Goal: Transaction & Acquisition: Purchase product/service

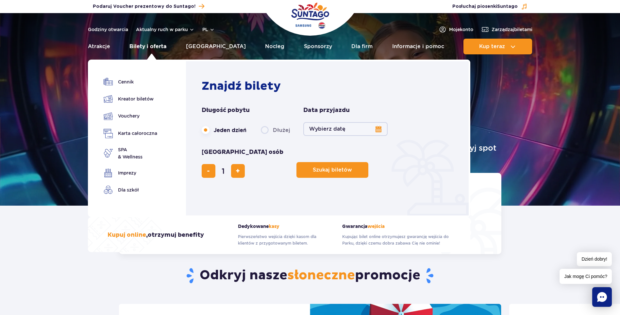
click at [157, 46] on link "Bilety i oferta" at bounding box center [148, 47] width 37 height 16
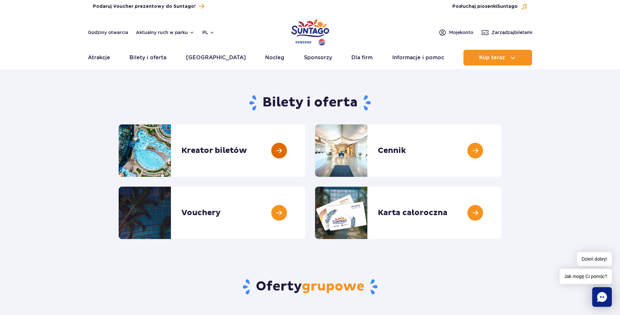
click at [305, 147] on link at bounding box center [305, 150] width 0 height 52
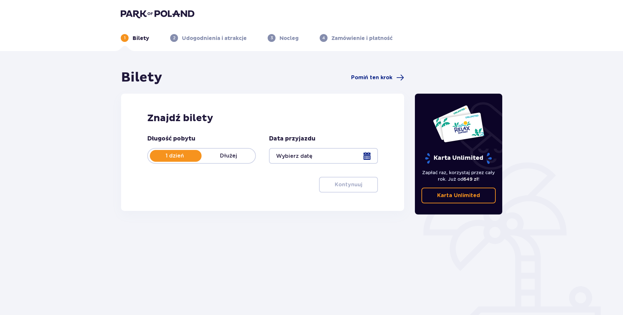
click at [292, 153] on div at bounding box center [323, 156] width 109 height 16
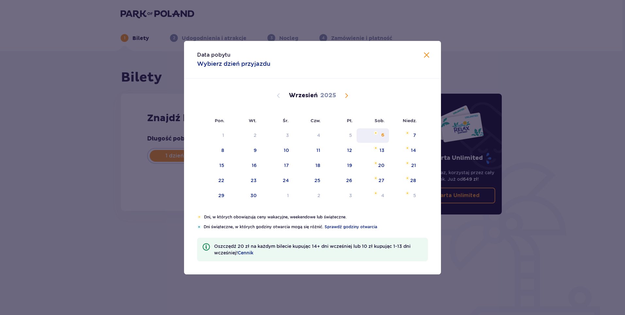
click at [381, 137] on div "6" at bounding box center [373, 135] width 32 height 14
type input "06.09.25"
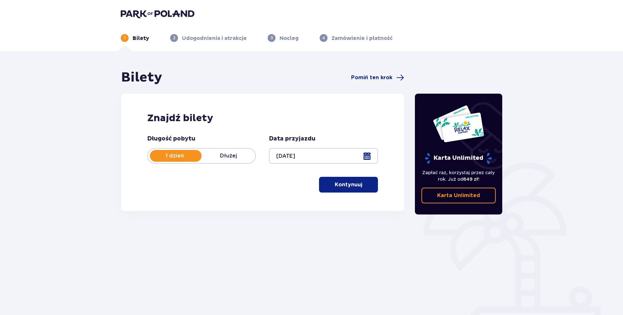
click at [350, 184] on p "Kontynuuj" at bounding box center [348, 184] width 27 height 7
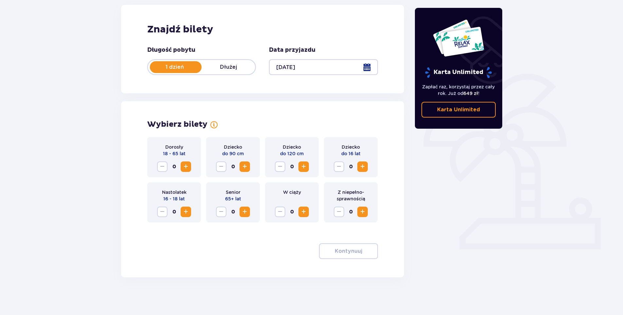
scroll to position [90, 0]
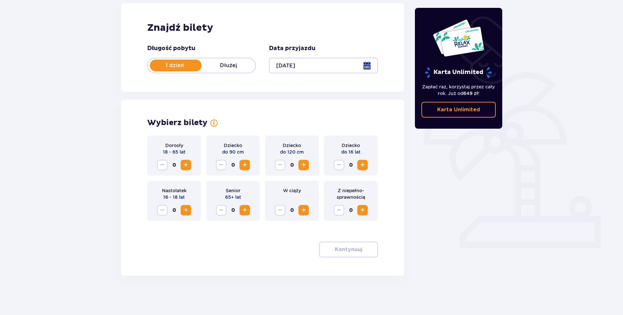
click at [184, 164] on span "Increase" at bounding box center [186, 165] width 8 height 8
click at [305, 164] on span "Increase" at bounding box center [304, 165] width 8 height 8
click at [279, 167] on span "Decrease" at bounding box center [280, 165] width 8 height 8
click at [362, 164] on span "Increase" at bounding box center [362, 165] width 8 height 8
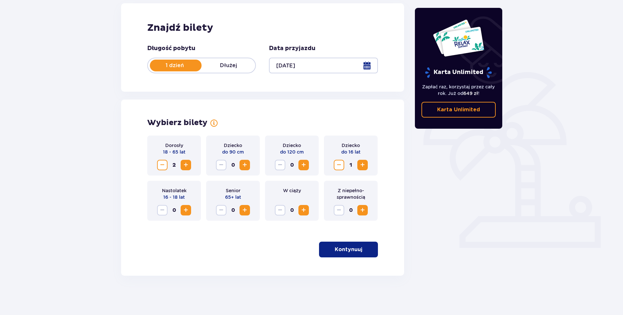
click at [362, 164] on span "Increase" at bounding box center [362, 165] width 8 height 8
click at [335, 163] on span "Decrease" at bounding box center [339, 165] width 8 height 8
click at [303, 165] on span "Increase" at bounding box center [304, 165] width 8 height 8
click at [346, 249] on p "Kontynuuj" at bounding box center [348, 249] width 27 height 7
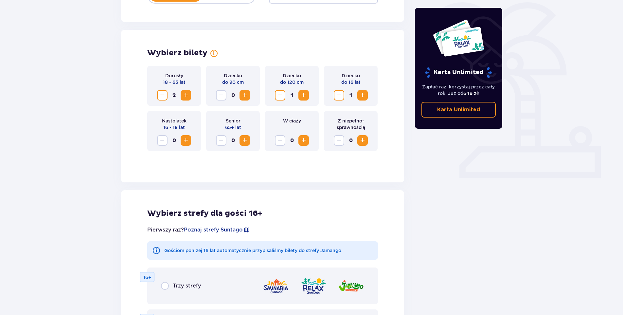
scroll to position [334, 0]
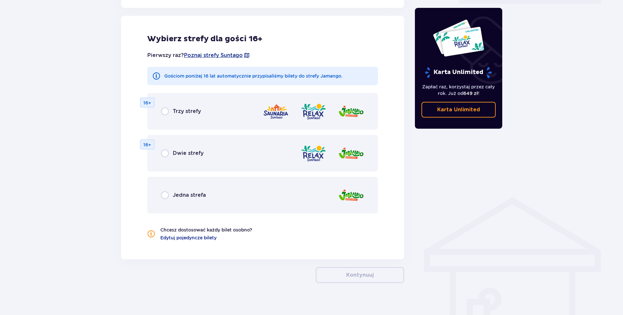
click at [191, 195] on p "Jedna strefa" at bounding box center [189, 194] width 33 height 7
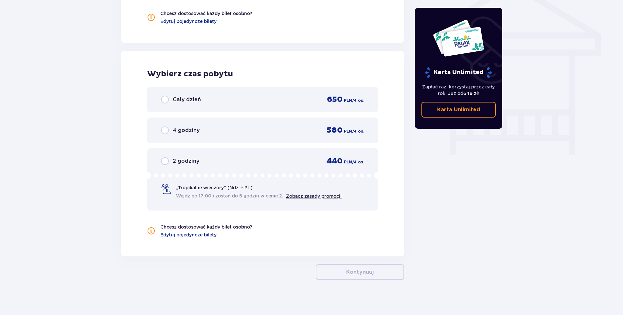
scroll to position [555, 0]
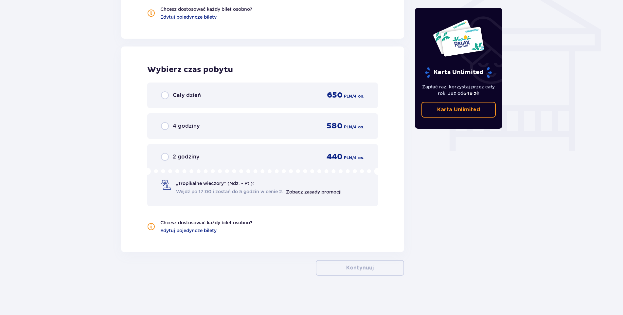
click at [179, 125] on p "4 godziny" at bounding box center [186, 125] width 27 height 7
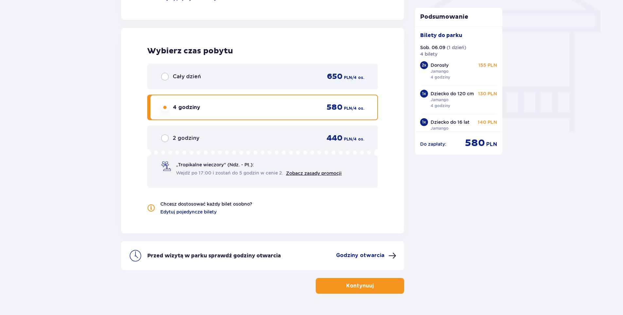
scroll to position [591, 0]
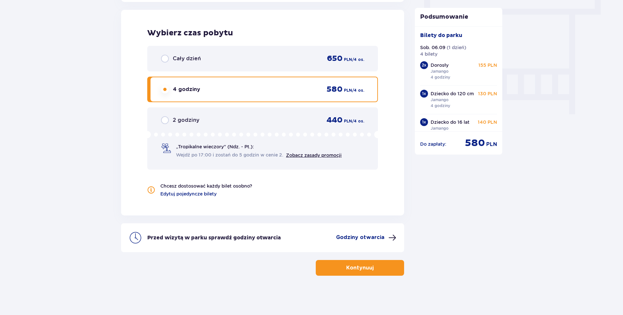
click at [199, 120] on div "2 godziny 440 PLN / 4 os." at bounding box center [262, 120] width 203 height 10
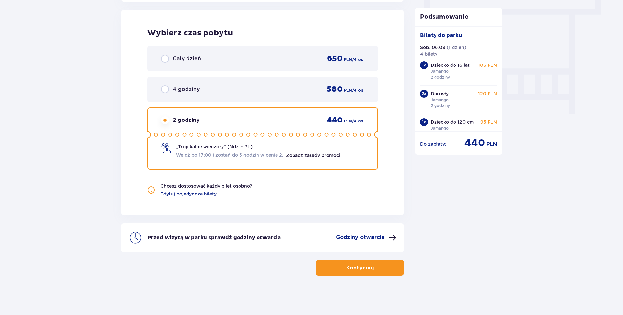
click at [185, 90] on p "4 godziny" at bounding box center [186, 89] width 27 height 7
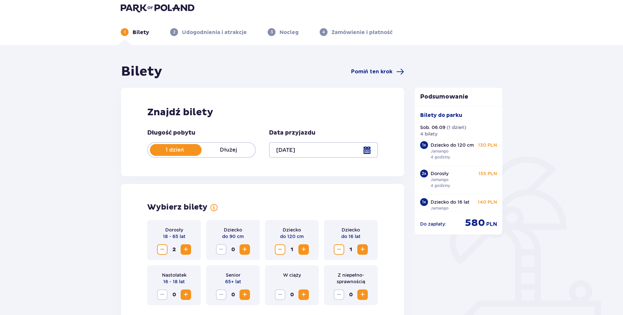
scroll to position [0, 0]
